Goal: Navigation & Orientation: Find specific page/section

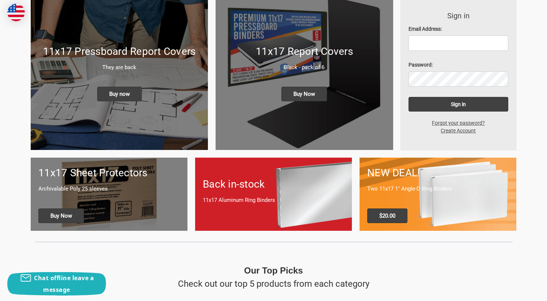
scroll to position [109, 0]
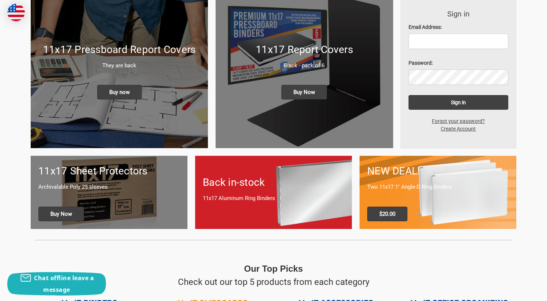
click at [268, 183] on h1 "Back in-stock" at bounding box center [273, 182] width 141 height 15
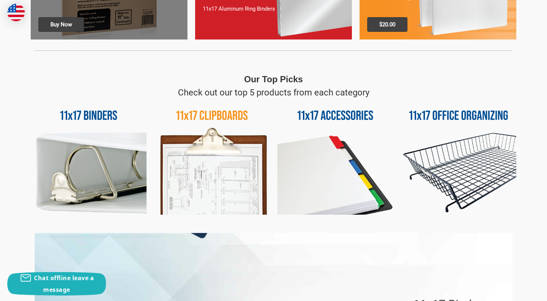
scroll to position [300, 0]
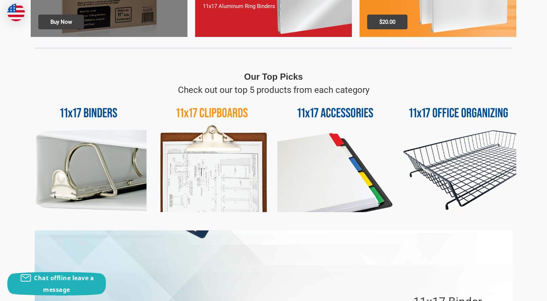
click at [74, 150] on img at bounding box center [89, 154] width 116 height 116
